Goal: Task Accomplishment & Management: Complete application form

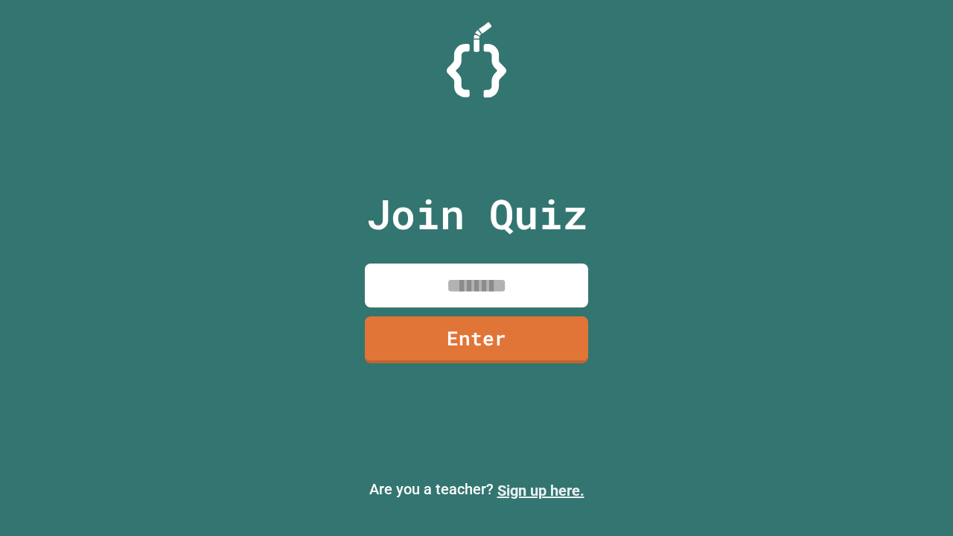
click at [540, 491] on link "Sign up here." at bounding box center [540, 491] width 87 height 18
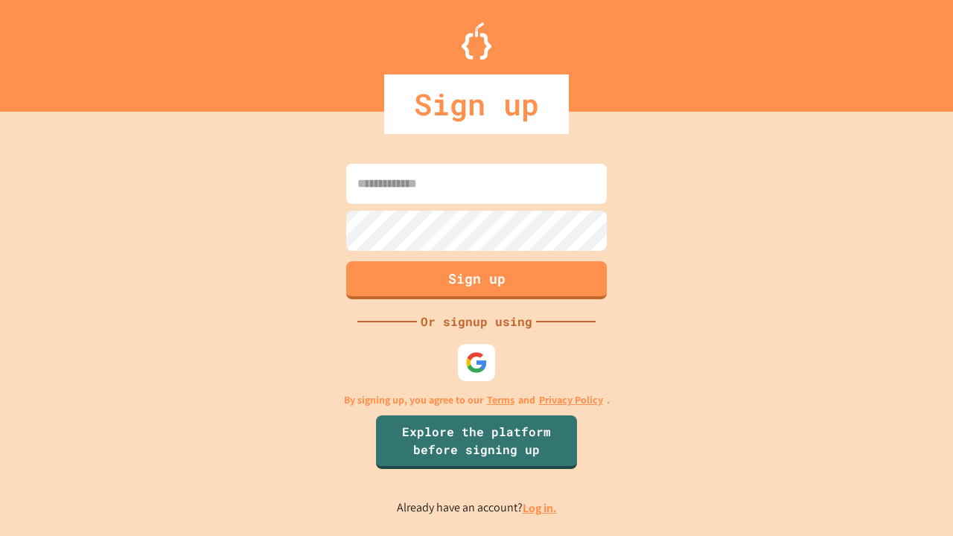
click at [540, 508] on link "Log in." at bounding box center [540, 508] width 34 height 16
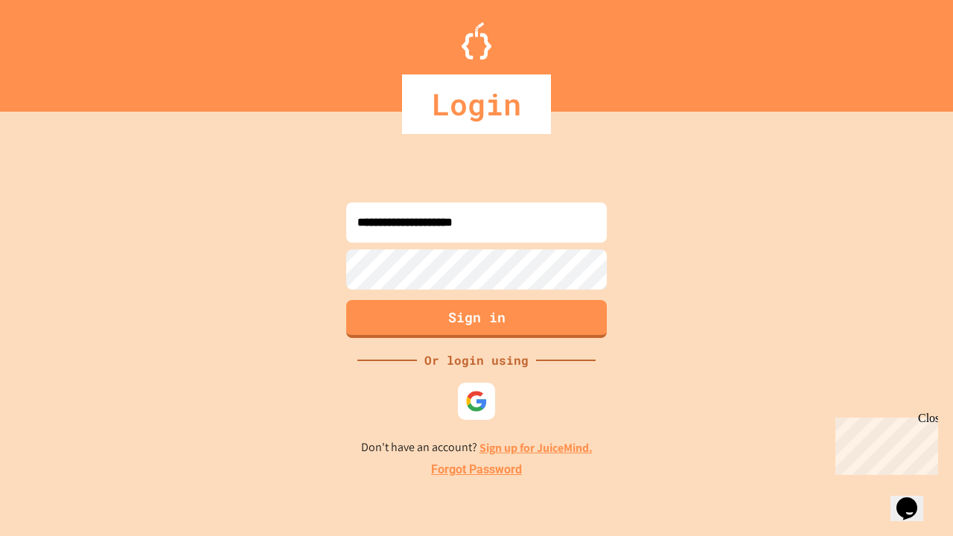
type input "**********"
